Goal: Task Accomplishment & Management: Use online tool/utility

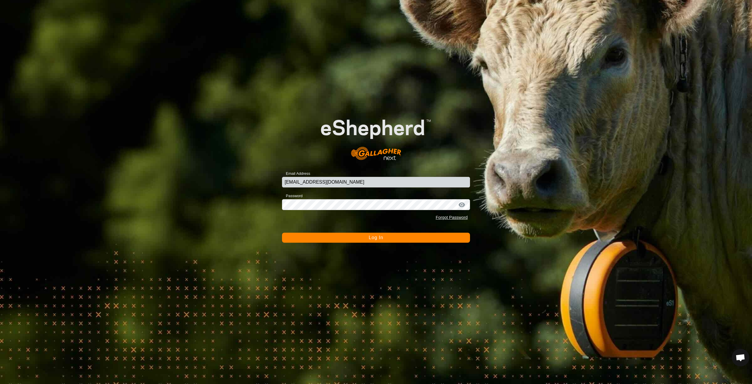
type input "vanniecollins@gmail.com"
click at [375, 238] on span "Log In" at bounding box center [376, 237] width 14 height 5
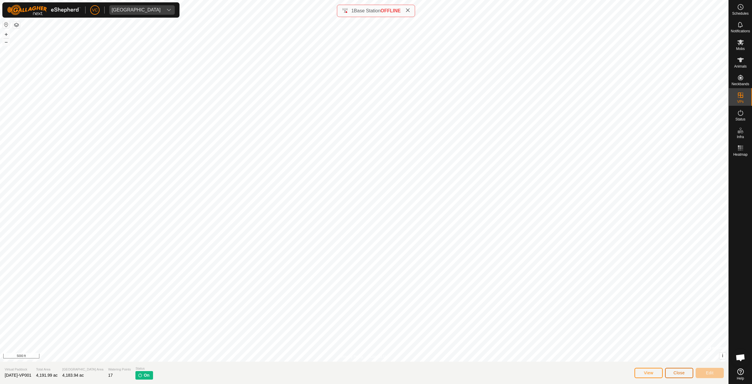
click at [685, 378] on button "Close" at bounding box center [679, 373] width 28 height 10
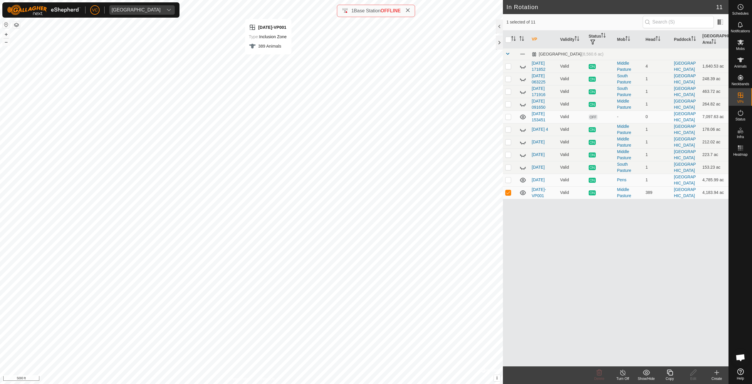
checkbox input "true"
click at [670, 376] on icon at bounding box center [669, 372] width 7 height 7
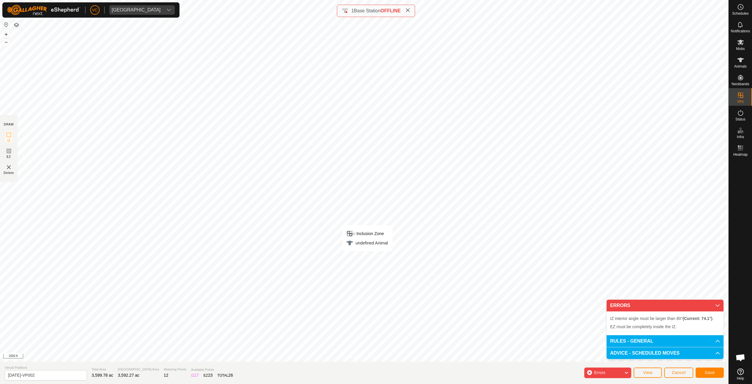
click at [638, 321] on li "IZ interior angle must be larger than 80° (Current: 74.1°) ." at bounding box center [665, 318] width 110 height 7
click at [6, 151] on rect at bounding box center [8, 151] width 5 height 5
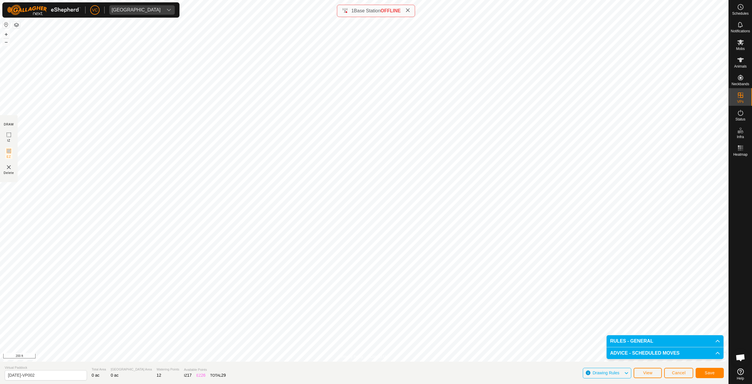
click at [10, 169] on img at bounding box center [8, 167] width 7 height 7
click at [6, 169] on img at bounding box center [8, 167] width 7 height 7
click at [8, 136] on icon at bounding box center [8, 134] width 7 height 7
drag, startPoint x: 38, startPoint y: 375, endPoint x: 12, endPoint y: 375, distance: 26.2
click at [12, 375] on input "[DATE]-VP002" at bounding box center [46, 375] width 82 height 10
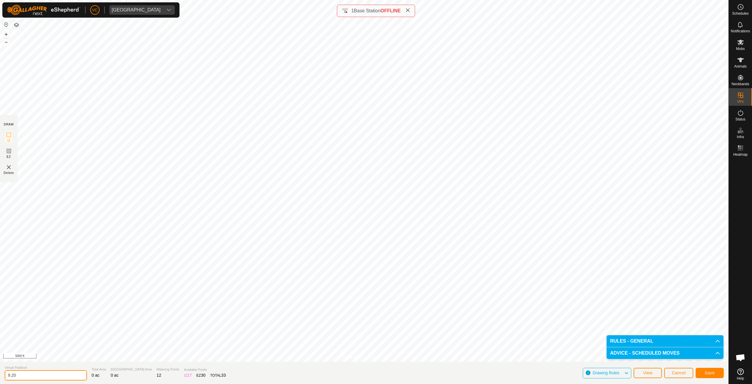
type input "9.20"
click at [705, 373] on span "Save" at bounding box center [710, 372] width 10 height 5
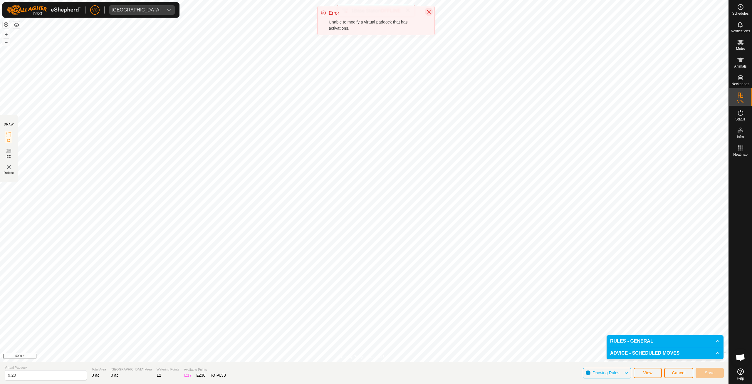
click at [429, 14] on icon "Close" at bounding box center [429, 11] width 5 height 5
click at [52, 379] on input "9.20" at bounding box center [46, 375] width 82 height 10
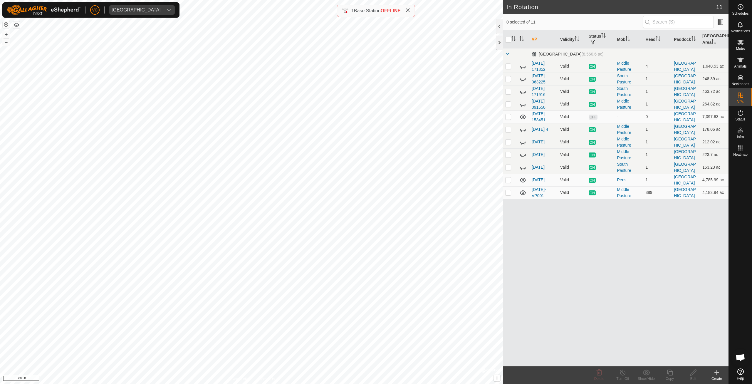
click at [717, 374] on icon at bounding box center [716, 372] width 7 height 7
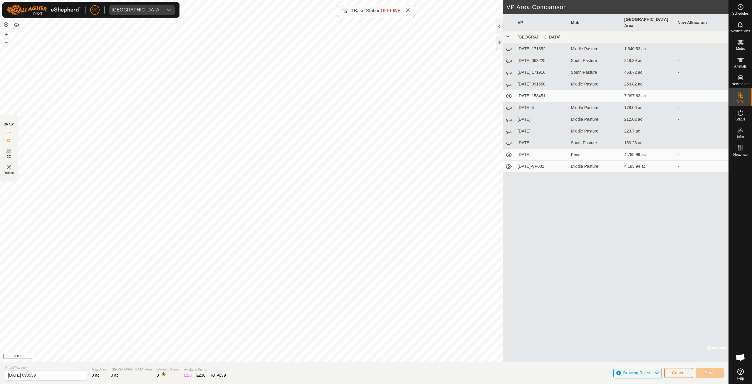
click at [327, 380] on div "Privacy Policy Contact Us 840003300622181 2218086358 Middle Pasture 9.10.25-VP0…" at bounding box center [364, 192] width 729 height 384
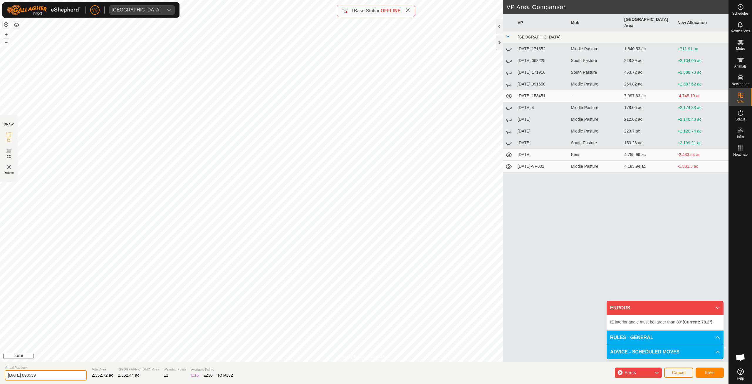
drag, startPoint x: 36, startPoint y: 375, endPoint x: 0, endPoint y: 372, distance: 35.7
click at [5, 372] on input "2025-09-20 093539" at bounding box center [46, 375] width 82 height 10
type input "9-20-2025"
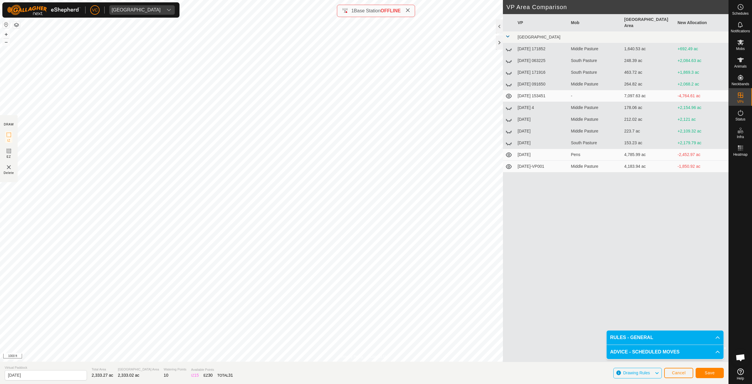
click at [701, 367] on div "Save" at bounding box center [710, 373] width 28 height 14
click at [702, 378] on div "Save" at bounding box center [710, 373] width 28 height 14
click at [703, 372] on button "Save" at bounding box center [710, 373] width 28 height 10
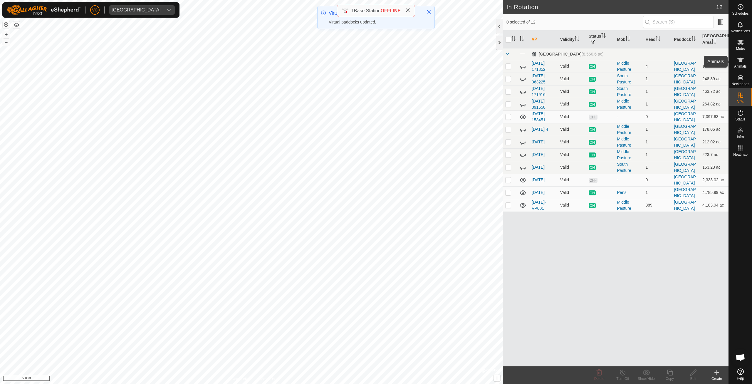
click at [739, 63] on icon at bounding box center [740, 59] width 7 height 7
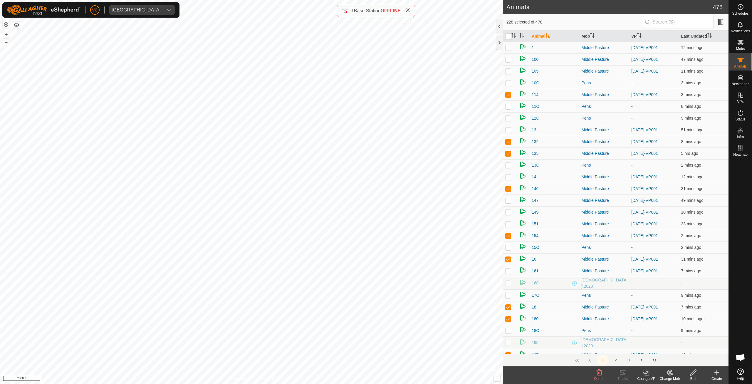
checkbox input "true"
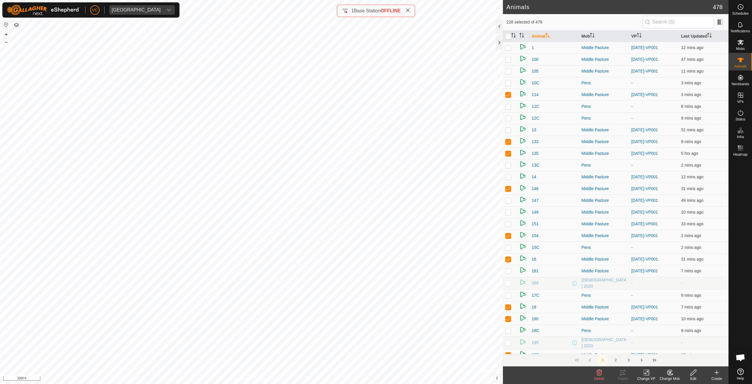
checkbox input "true"
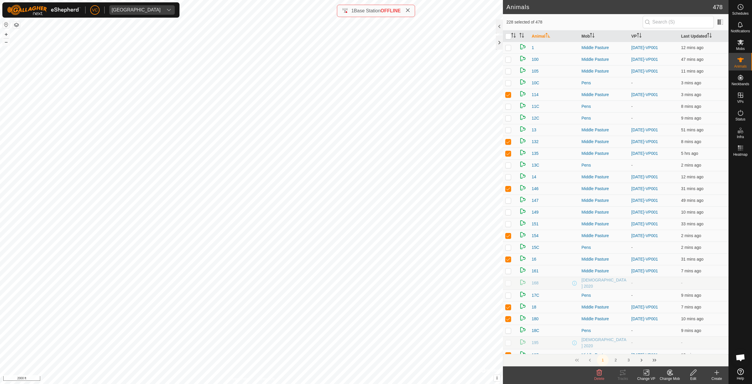
checkbox input "true"
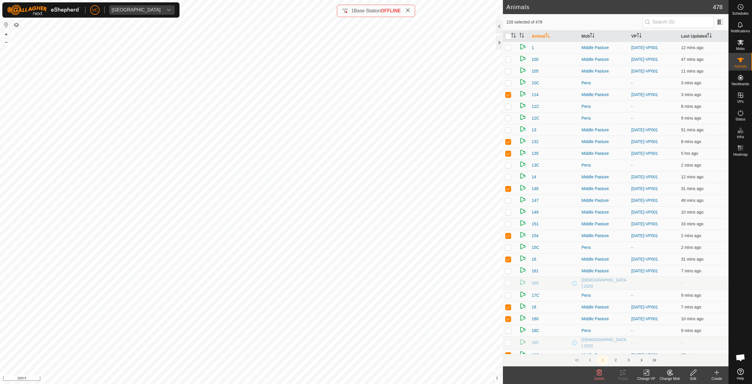
checkbox input "true"
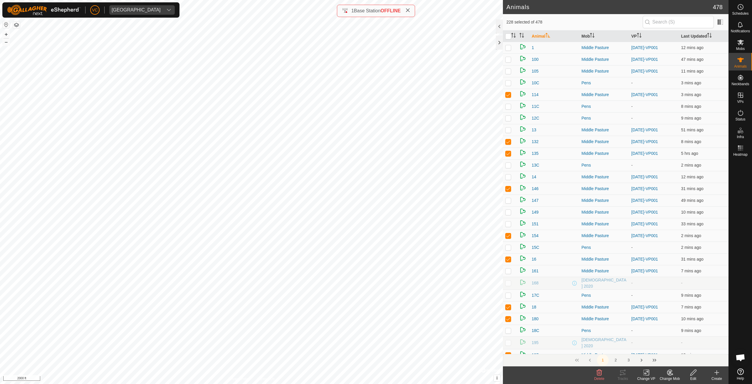
checkbox input "true"
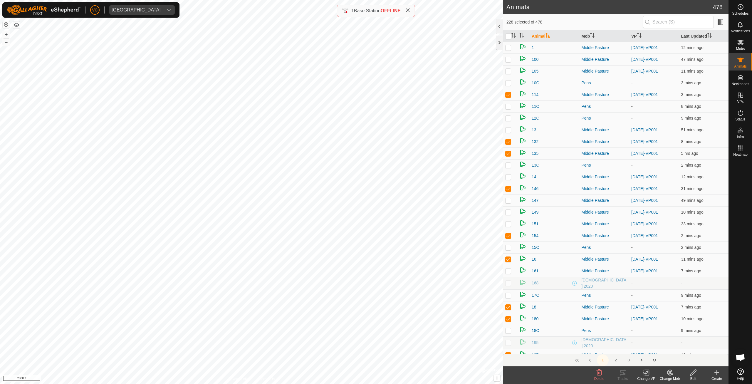
checkbox input "true"
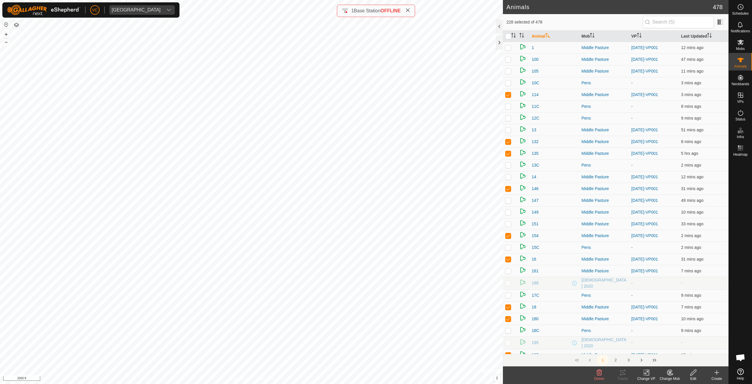
checkbox input "true"
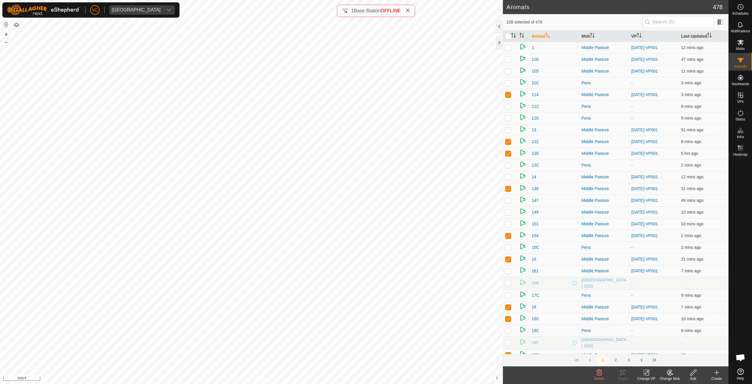
checkbox input "true"
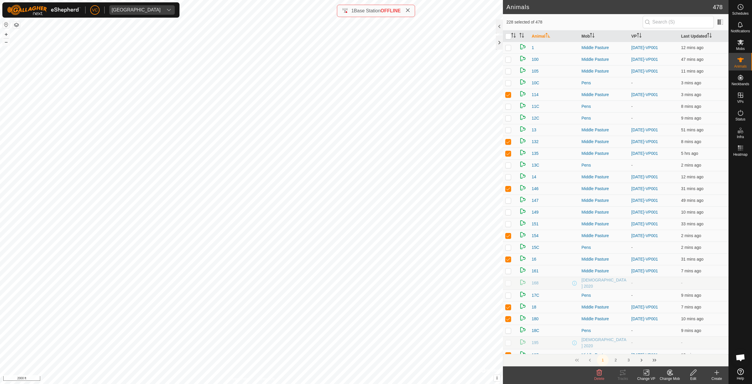
checkbox input "true"
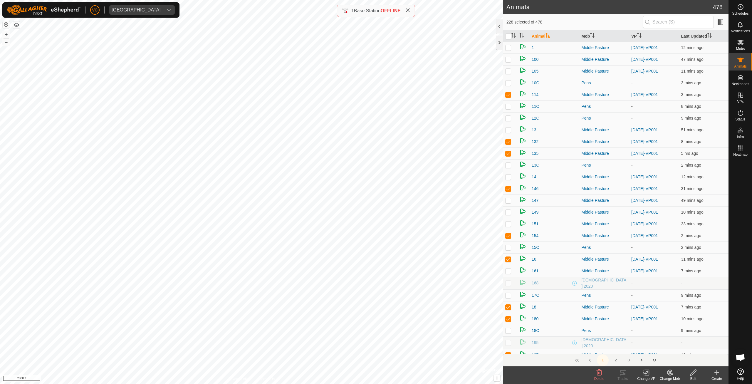
checkbox input "true"
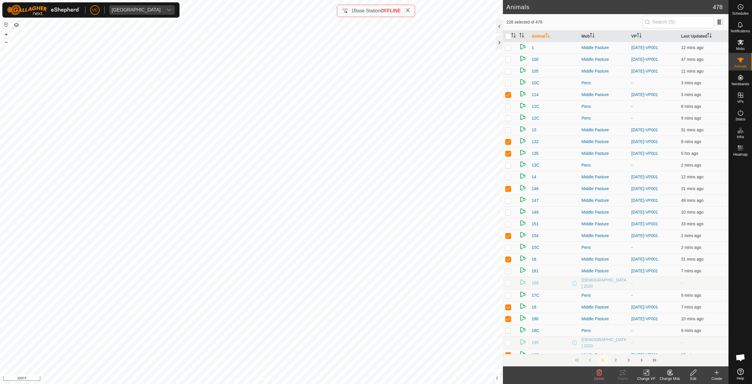
checkbox input "true"
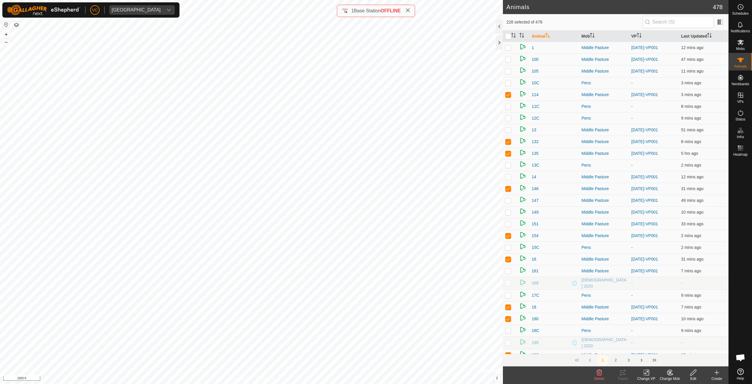
checkbox input "true"
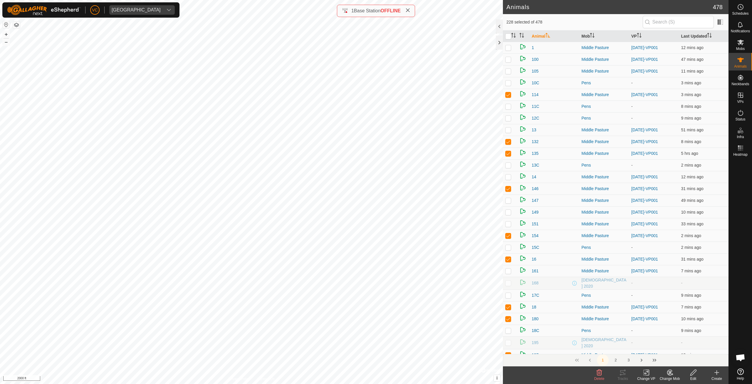
checkbox input "true"
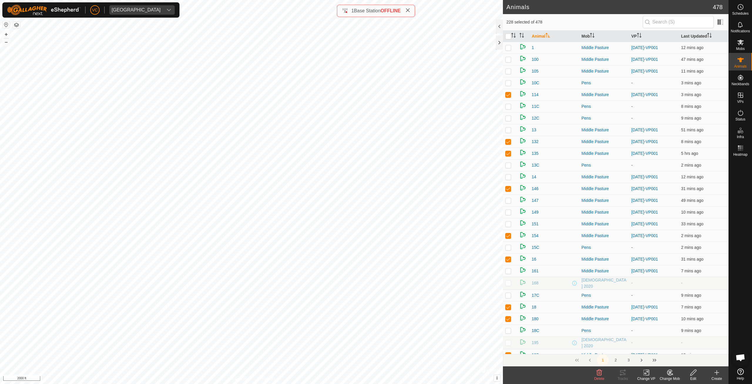
checkbox input "true"
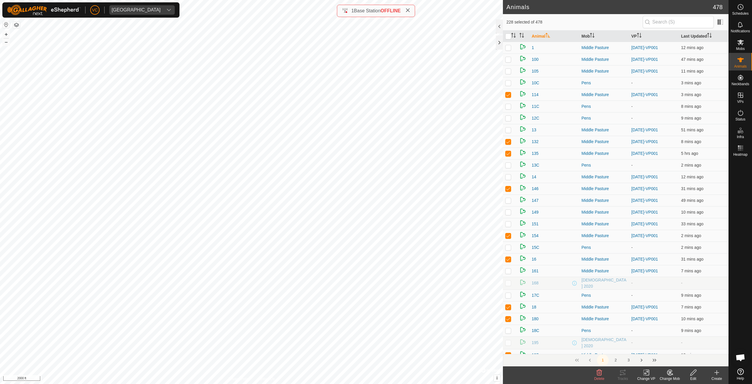
checkbox input "true"
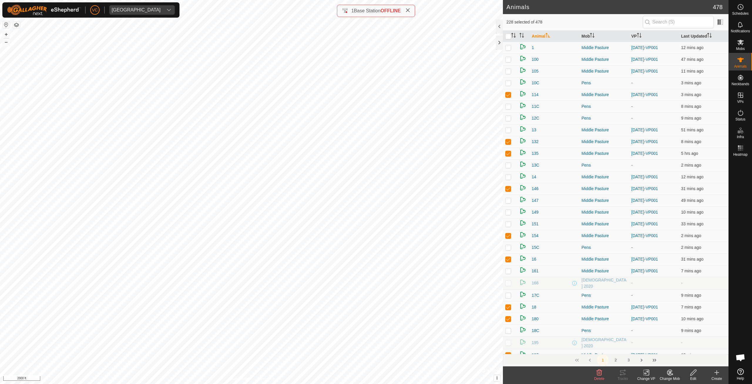
checkbox input "true"
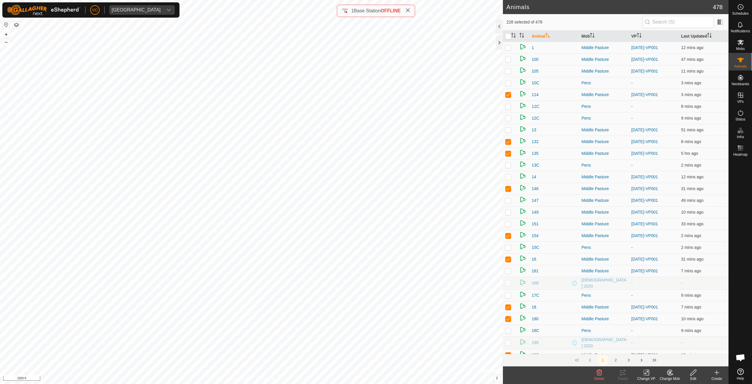
checkbox input "true"
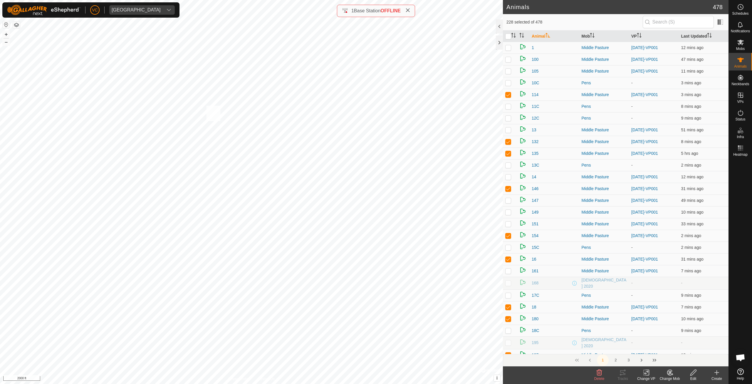
checkbox input "true"
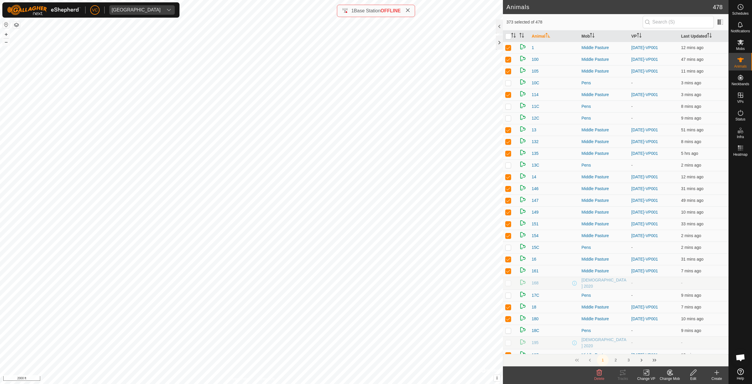
checkbox input "true"
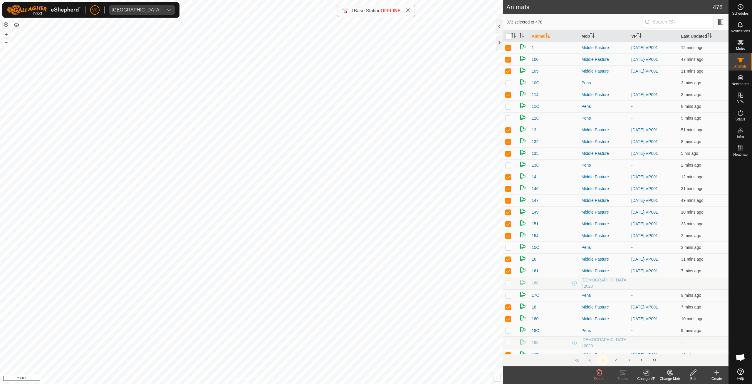
checkbox input "true"
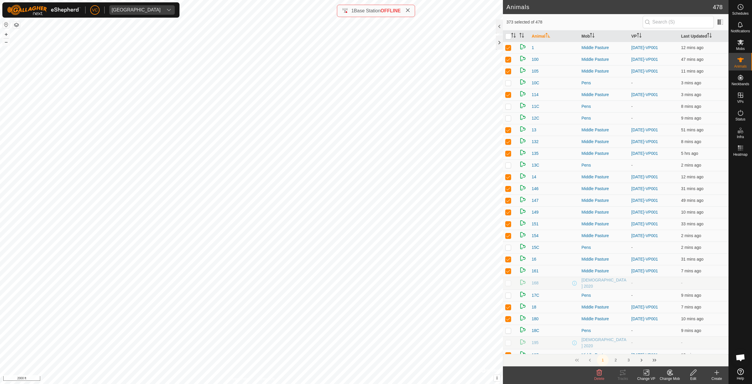
checkbox input "true"
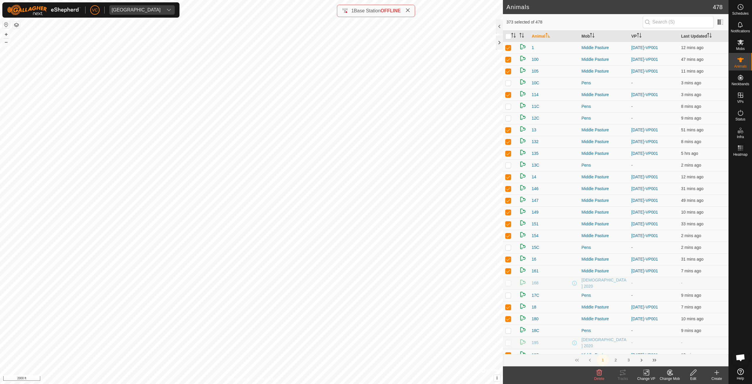
checkbox input "true"
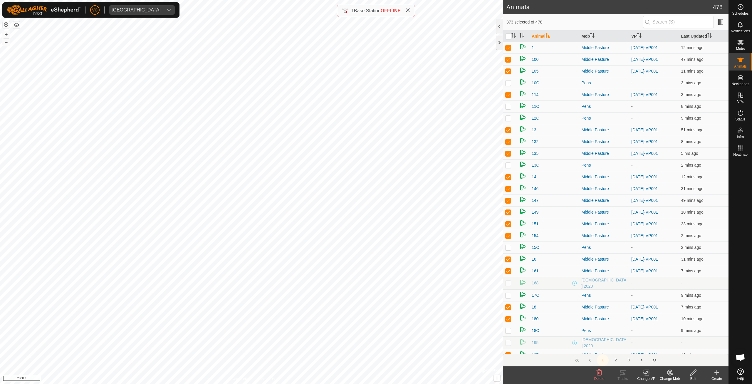
checkbox input "true"
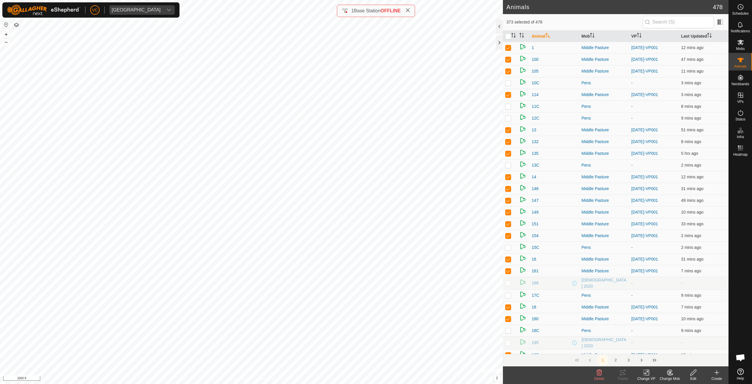
checkbox input "true"
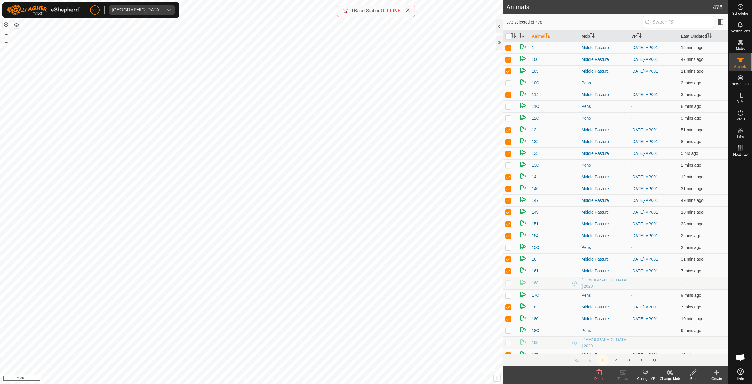
checkbox input "true"
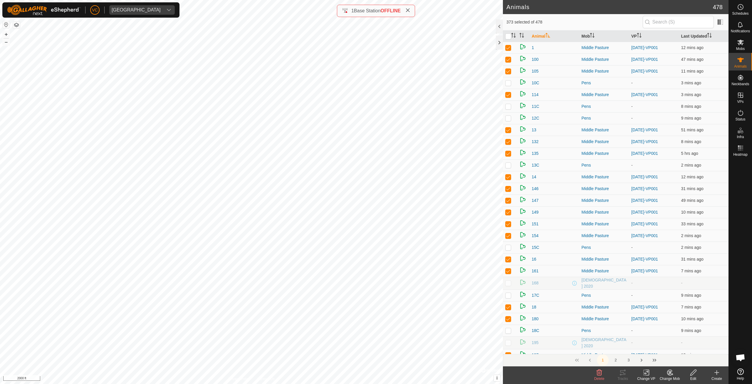
checkbox input "true"
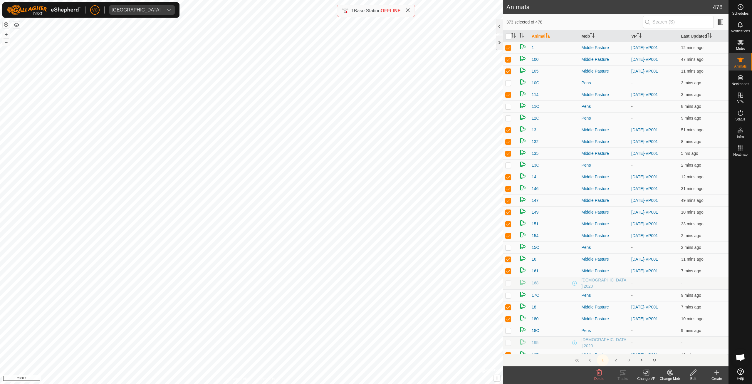
click at [650, 379] on div "Change VP" at bounding box center [647, 378] width 24 height 5
click at [657, 350] on link "Choose VP..." at bounding box center [664, 347] width 58 height 12
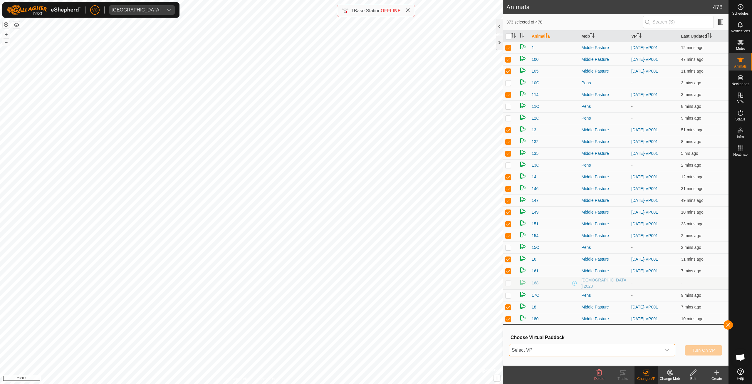
click at [599, 346] on span "Select VP" at bounding box center [585, 350] width 152 height 12
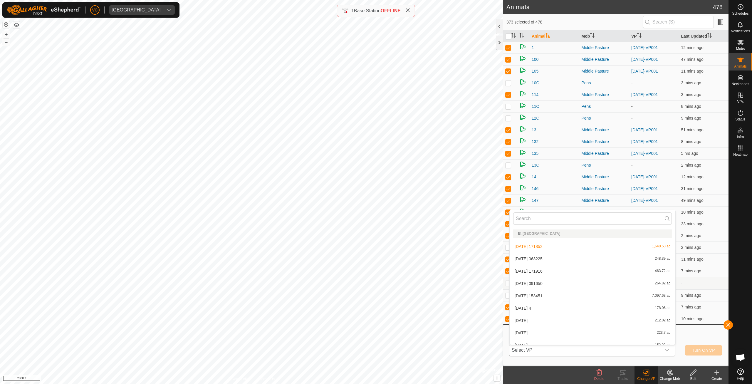
scroll to position [43, 0]
click at [534, 312] on li "9-20-2025 2,333.02 ac" at bounding box center [593, 314] width 166 height 12
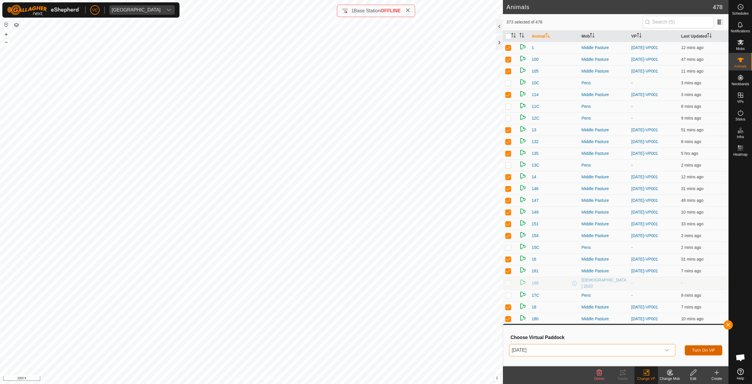
click at [702, 349] on span "Turn On VP" at bounding box center [703, 350] width 23 height 5
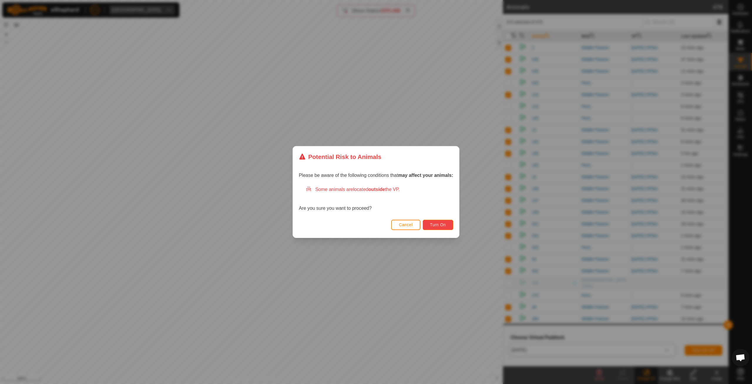
click at [431, 227] on span "Turn On" at bounding box center [438, 224] width 16 height 5
